Goal: Find specific page/section: Find specific page/section

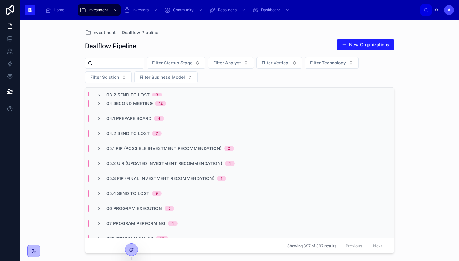
scroll to position [84, 0]
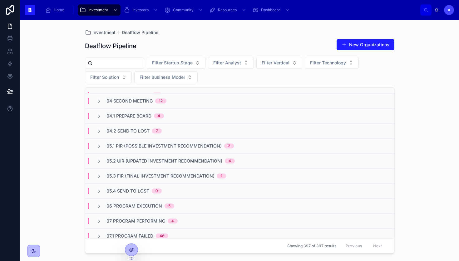
click at [159, 160] on span "05.2 UIR (Updated Investment Recommendation)" at bounding box center [164, 161] width 116 height 6
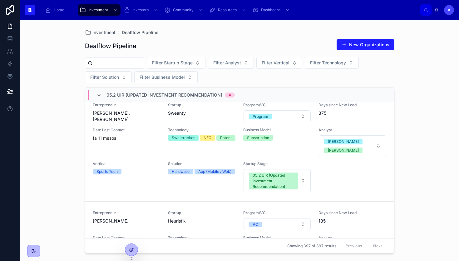
scroll to position [366, 0]
click at [102, 92] on div "05.2 UIR (Updated Investment Recommendation) 4" at bounding box center [165, 95] width 138 height 10
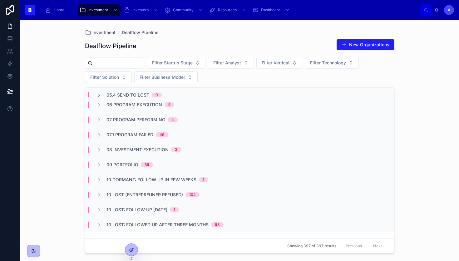
scroll to position [194, 0]
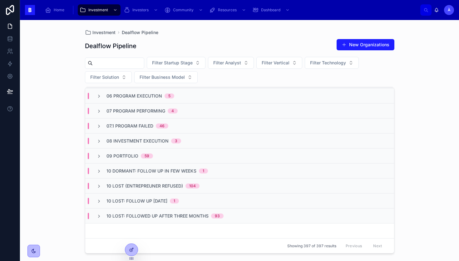
click at [144, 139] on span "08 Investment Execution" at bounding box center [137, 141] width 62 height 6
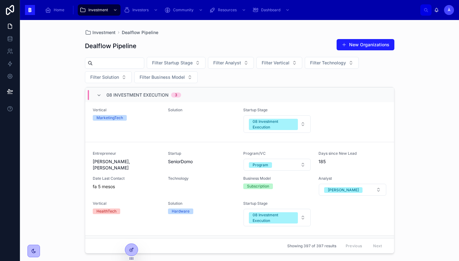
scroll to position [0, 0]
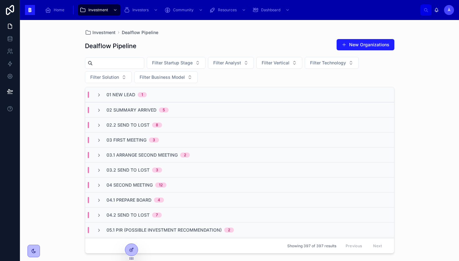
click at [133, 110] on span "02 Summary Arrived" at bounding box center [131, 110] width 50 height 6
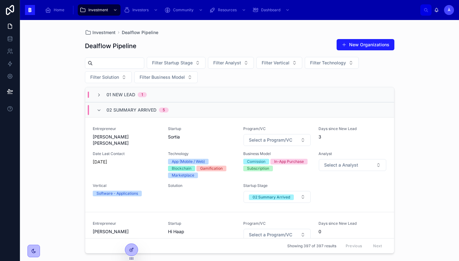
click at [133, 110] on span "02 Summary Arrived" at bounding box center [131, 110] width 50 height 6
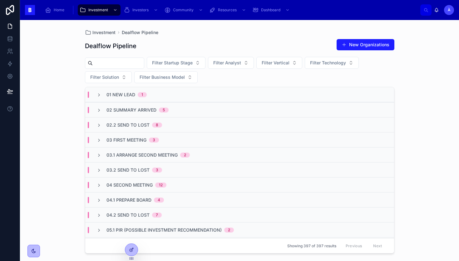
click at [134, 112] on span "02 Summary Arrived" at bounding box center [131, 110] width 50 height 6
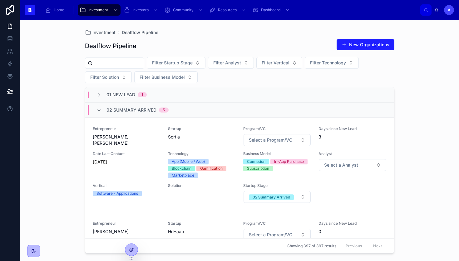
click at [134, 112] on span "02 Summary Arrived" at bounding box center [131, 110] width 50 height 6
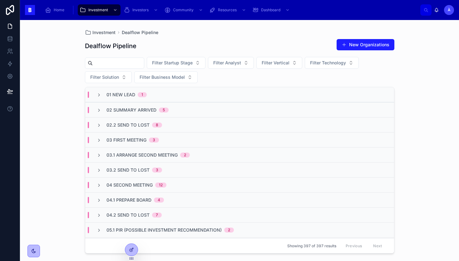
click at [137, 163] on div "03.2 Send to Lost 3" at bounding box center [239, 169] width 309 height 15
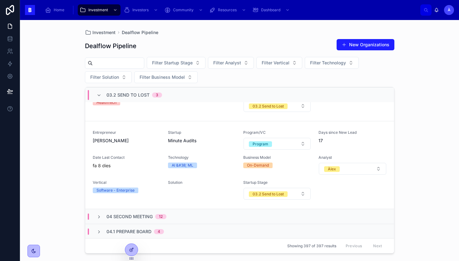
scroll to position [263, 0]
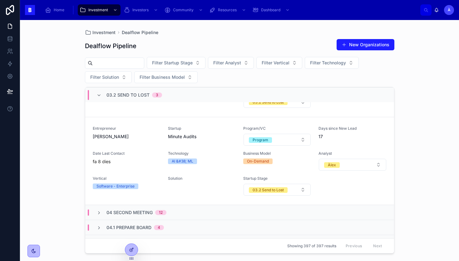
click at [112, 95] on span "03.2 Send to Lost" at bounding box center [127, 95] width 43 height 6
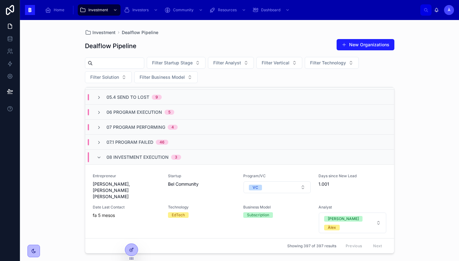
scroll to position [207, 0]
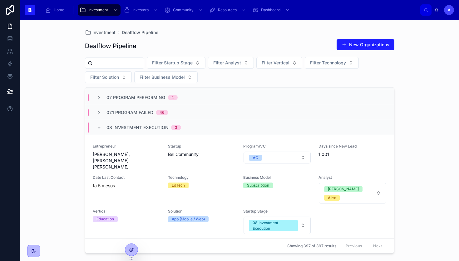
click at [115, 127] on span "08 Investment Execution" at bounding box center [137, 127] width 62 height 6
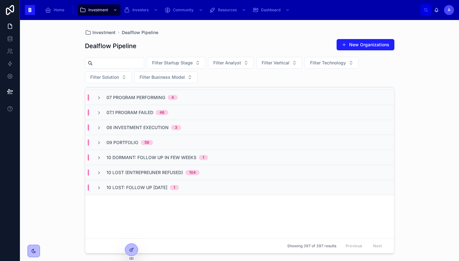
scroll to position [0, 0]
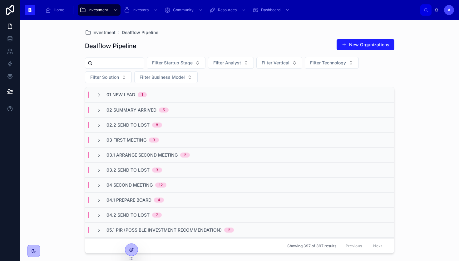
click at [131, 113] on div "02 Summary Arrived 5" at bounding box center [239, 109] width 309 height 15
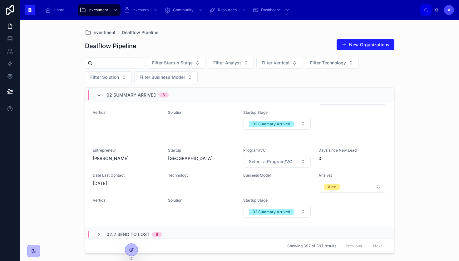
scroll to position [338, 0]
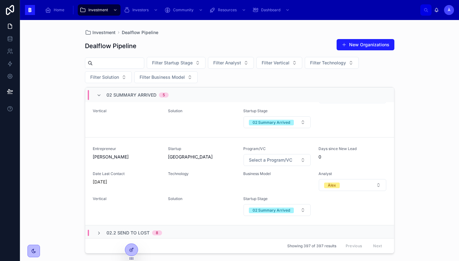
click at [126, 96] on span "02 Summary Arrived" at bounding box center [131, 95] width 50 height 6
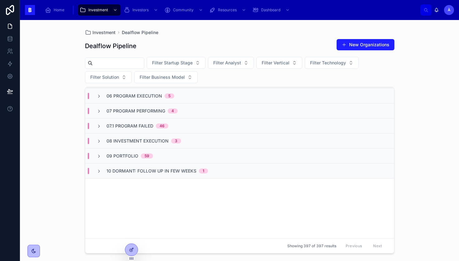
scroll to position [0, 0]
